Goal: Navigation & Orientation: Go to known website

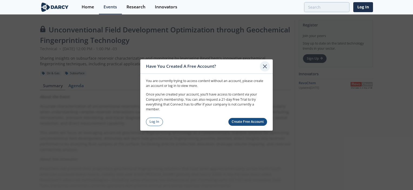
click at [263, 66] on icon at bounding box center [264, 66] width 6 height 6
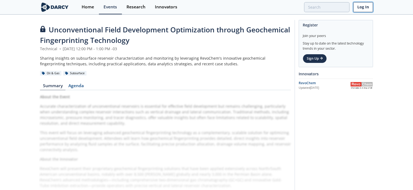
click at [359, 11] on link "Log In" at bounding box center [363, 7] width 20 height 10
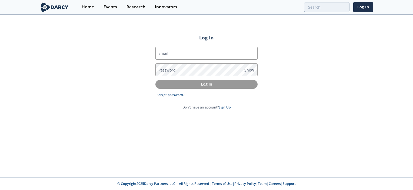
type input "[PERSON_NAME][EMAIL_ADDRESS][DOMAIN_NAME]"
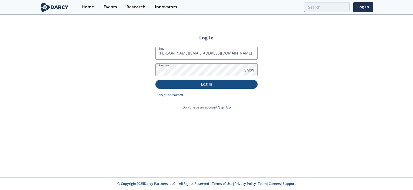
click at [201, 81] on p "Log In" at bounding box center [206, 84] width 95 height 6
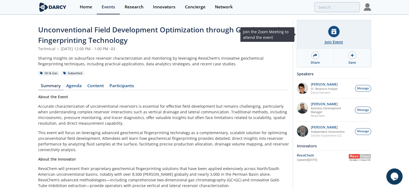
click at [335, 33] on icon at bounding box center [333, 32] width 5 height 6
